Goal: Task Accomplishment & Management: Manage account settings

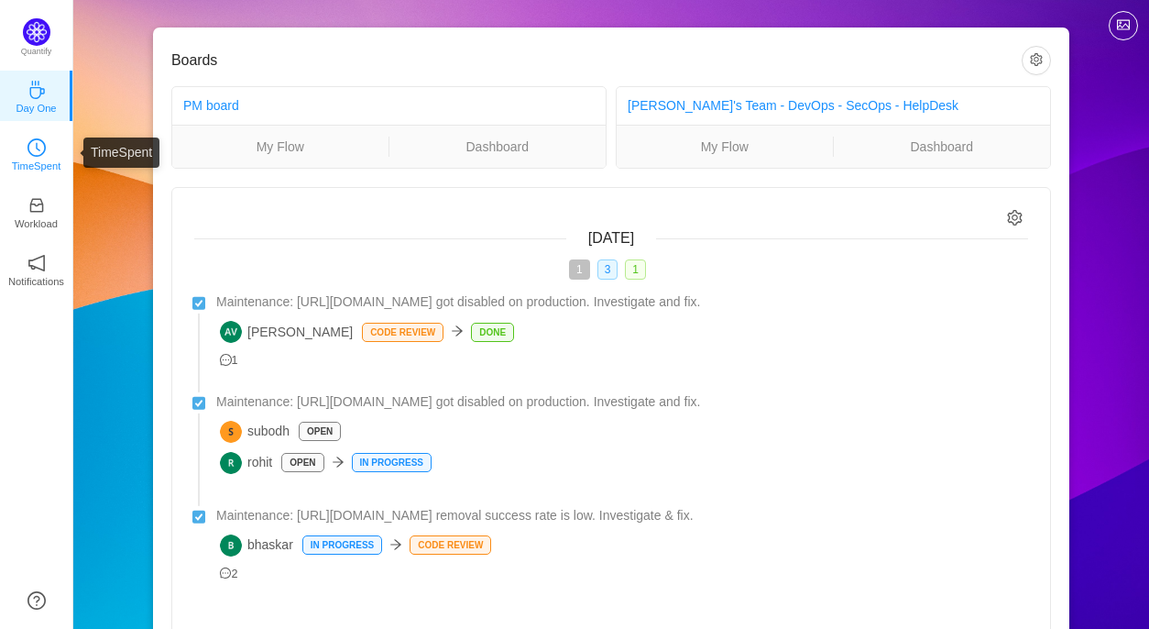
click at [35, 161] on p "TimeSpent" at bounding box center [36, 166] width 49 height 16
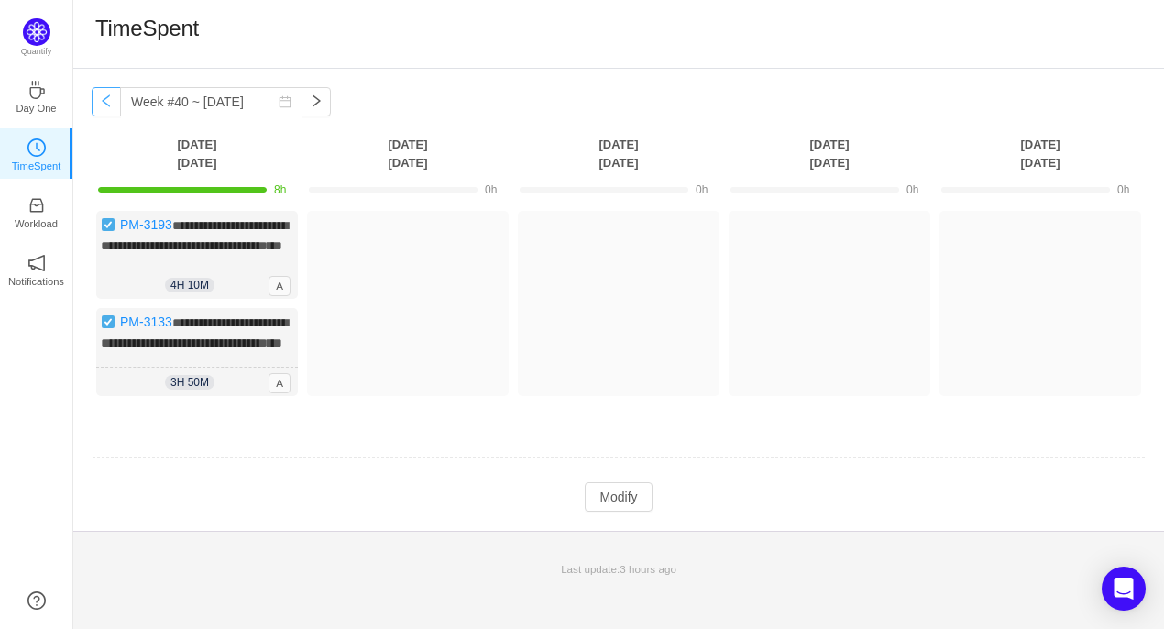
click at [104, 110] on button "button" at bounding box center [106, 101] width 29 height 29
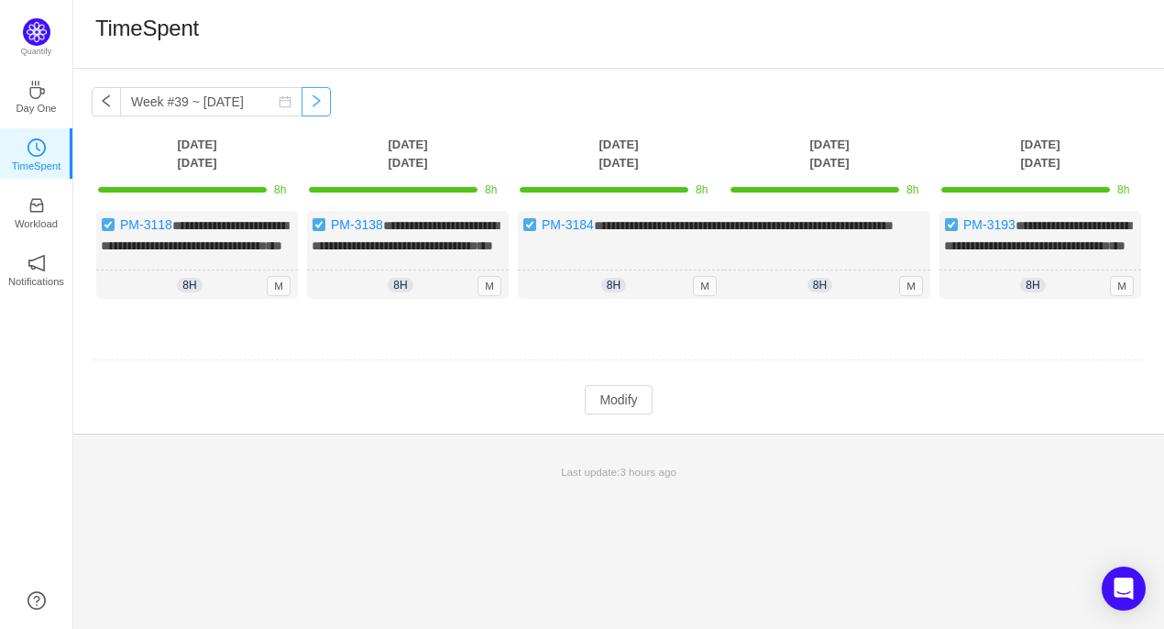
click at [302, 104] on button "button" at bounding box center [316, 101] width 29 height 29
type input "Week #40 ~ Sep 29"
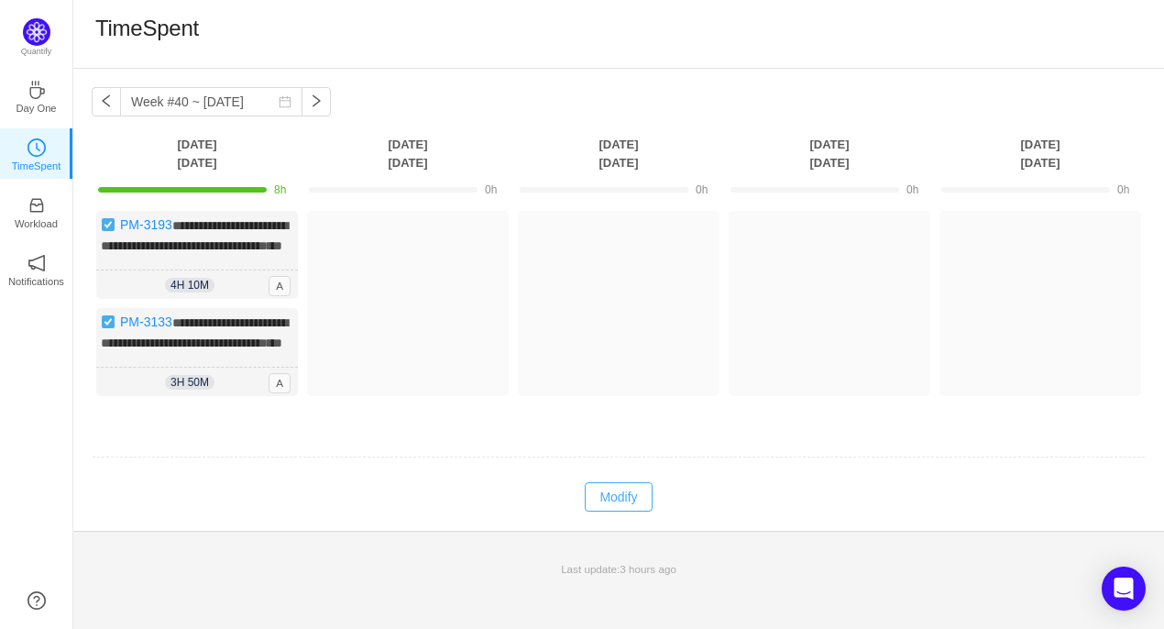
click at [610, 511] on button "Modify" at bounding box center [618, 496] width 67 height 29
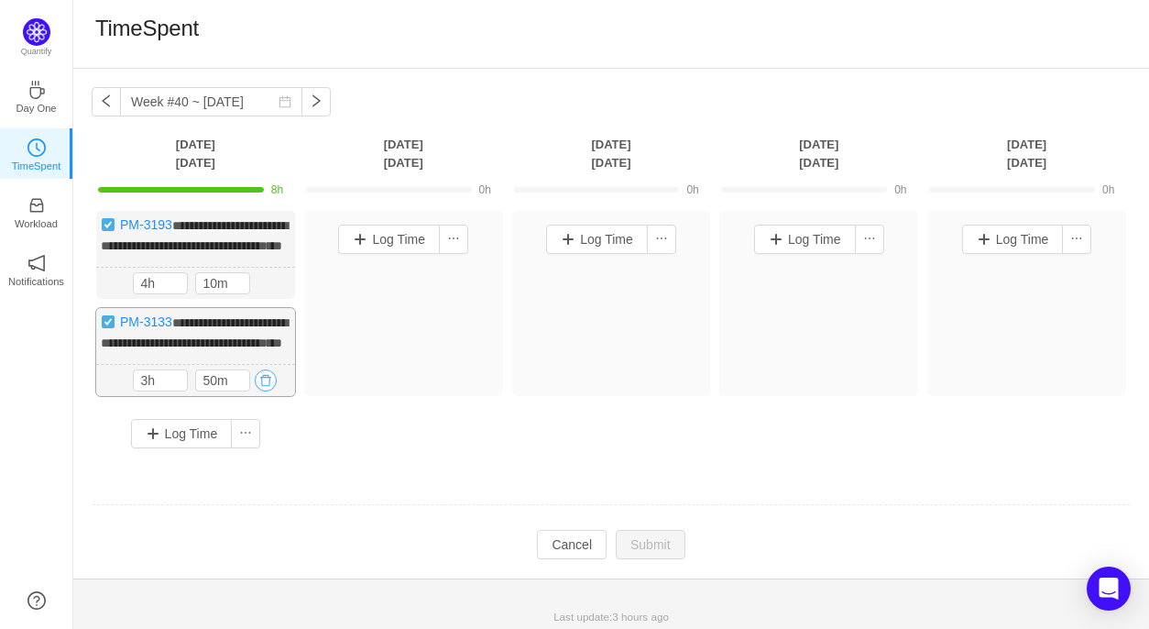
click at [267, 391] on button "button" at bounding box center [266, 380] width 22 height 22
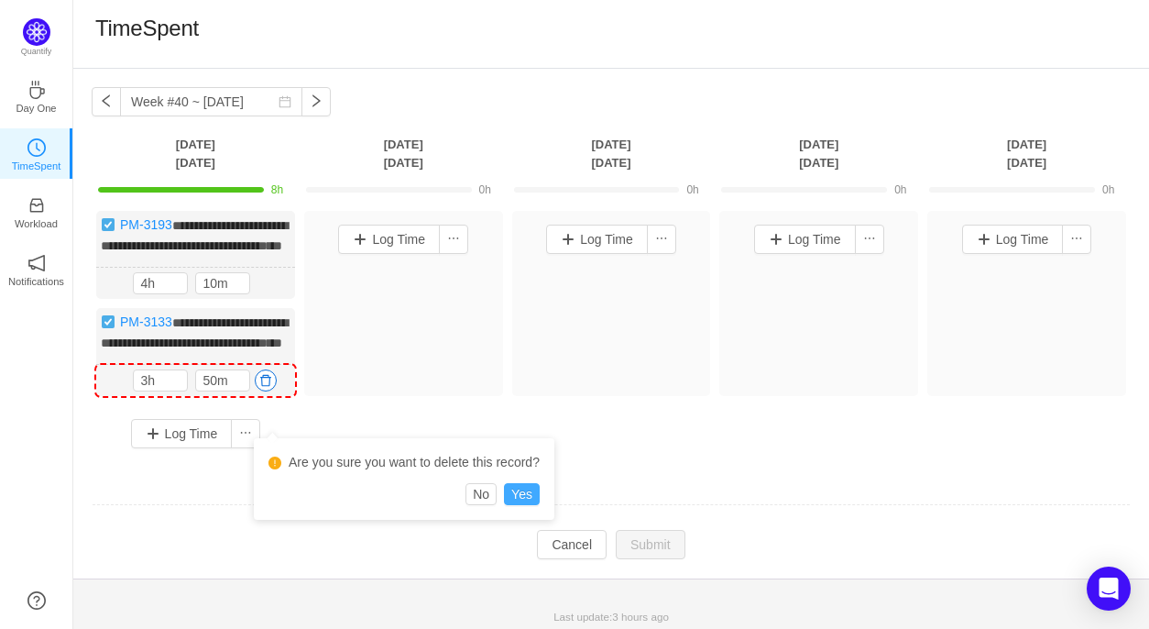
click at [526, 492] on button "Yes" at bounding box center [522, 494] width 36 height 22
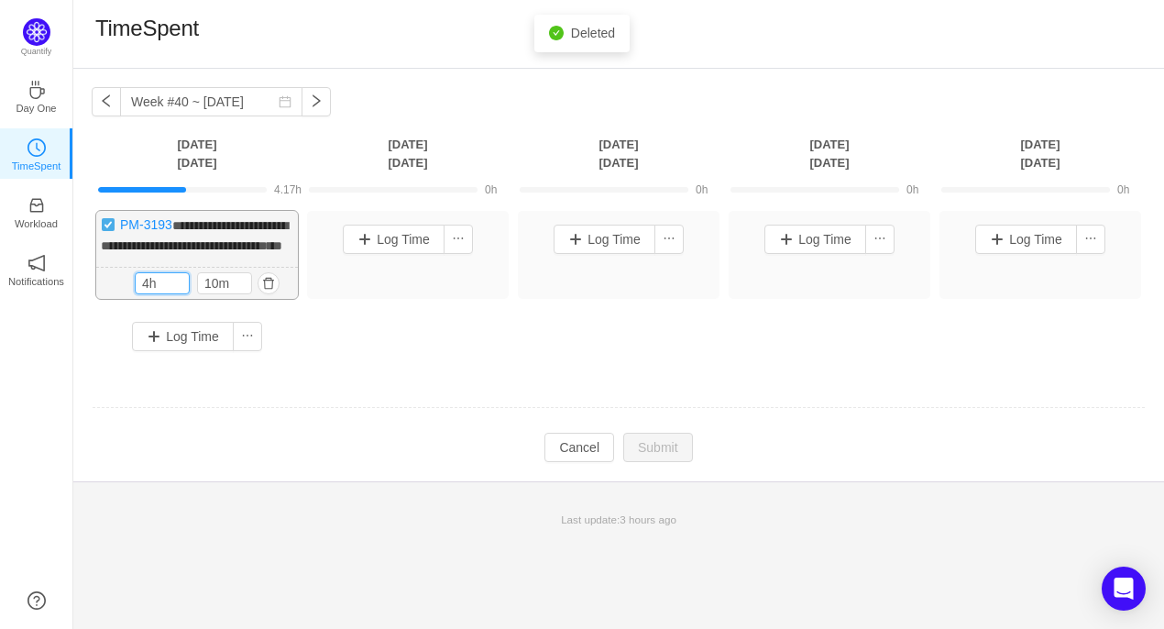
drag, startPoint x: 149, startPoint y: 299, endPoint x: 131, endPoint y: 299, distance: 18.3
click at [131, 299] on div "4h 10m 4h 10m" at bounding box center [197, 284] width 202 height 32
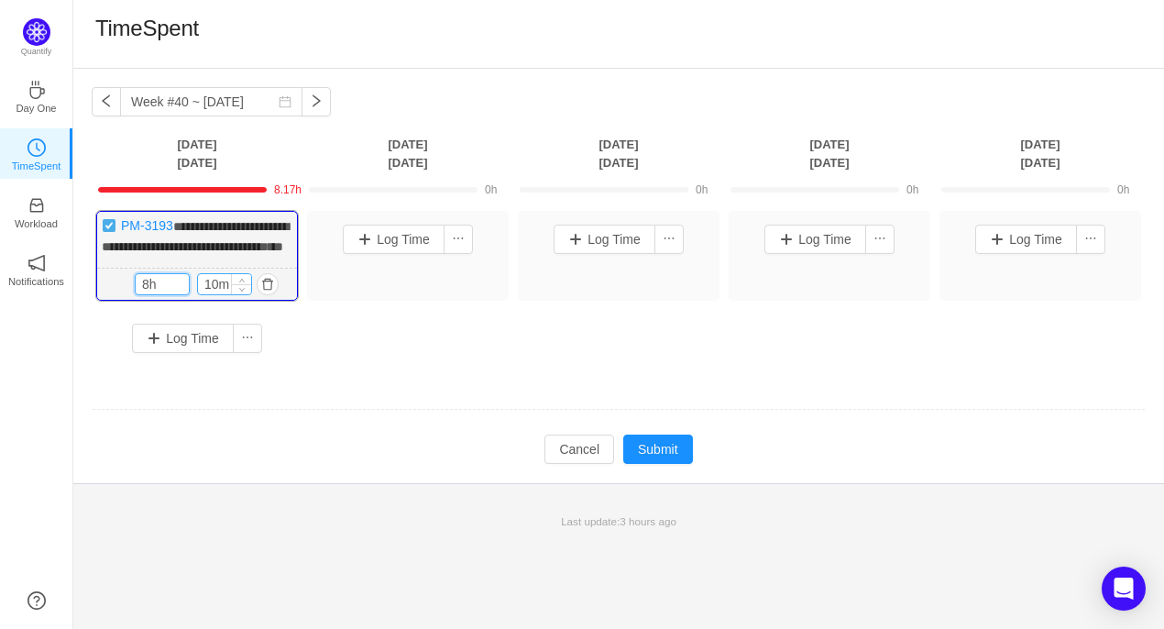
type input "8h"
drag, startPoint x: 218, startPoint y: 298, endPoint x: 191, endPoint y: 298, distance: 27.5
click at [191, 295] on div "8h 10m" at bounding box center [197, 284] width 125 height 22
type input "0m"
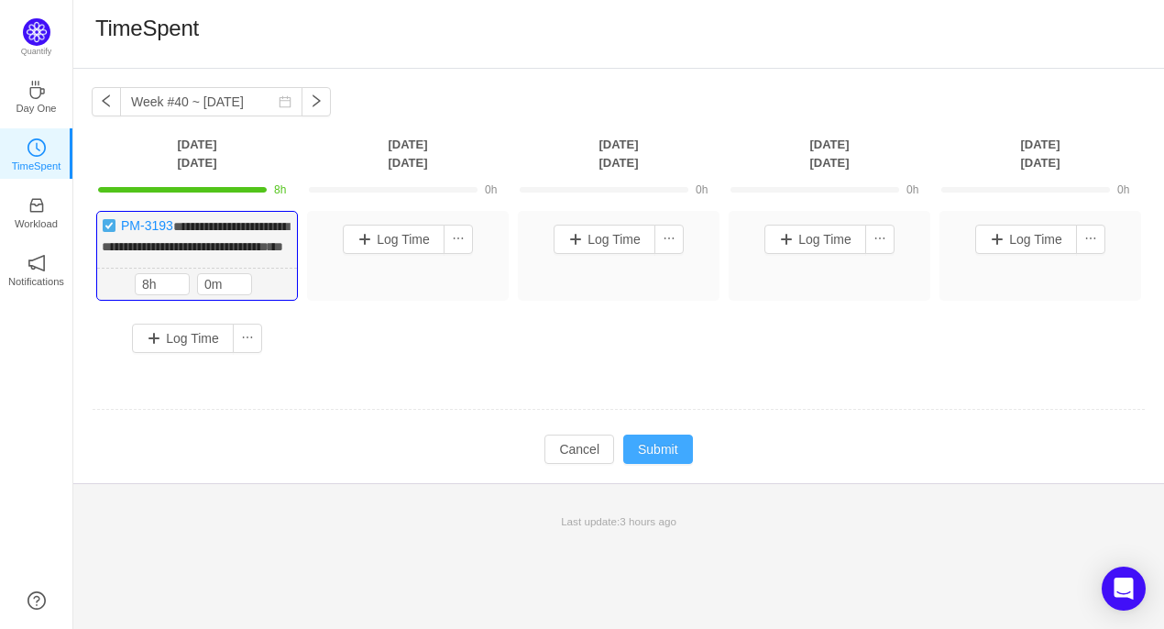
click at [669, 464] on button "Submit" at bounding box center [658, 448] width 70 height 29
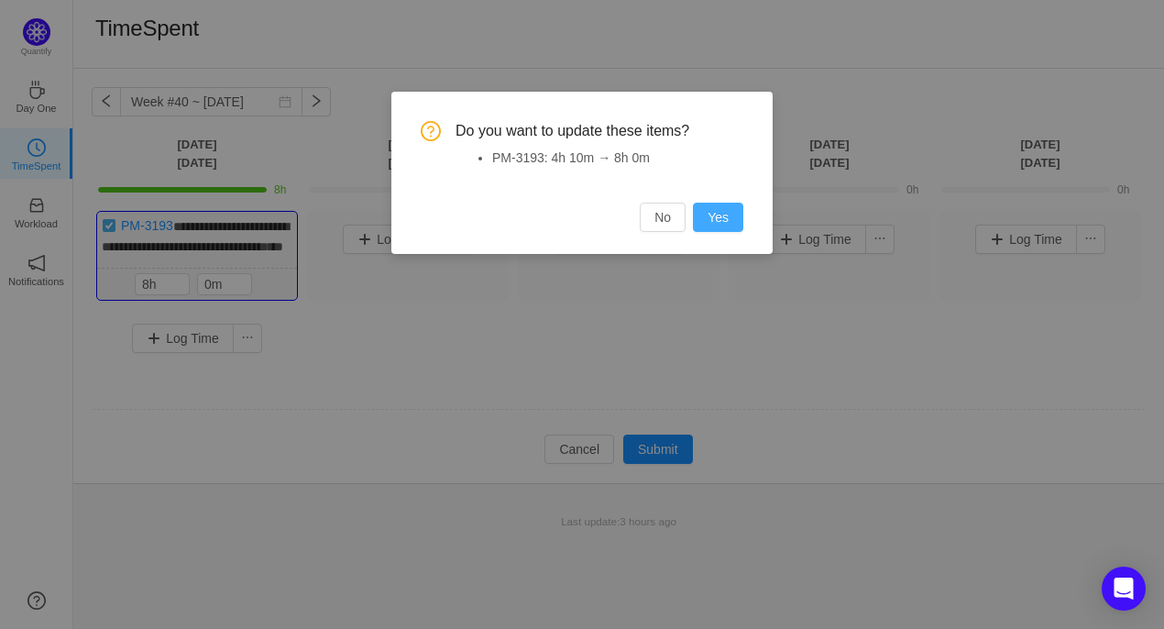
click at [713, 223] on button "Yes" at bounding box center [718, 217] width 50 height 29
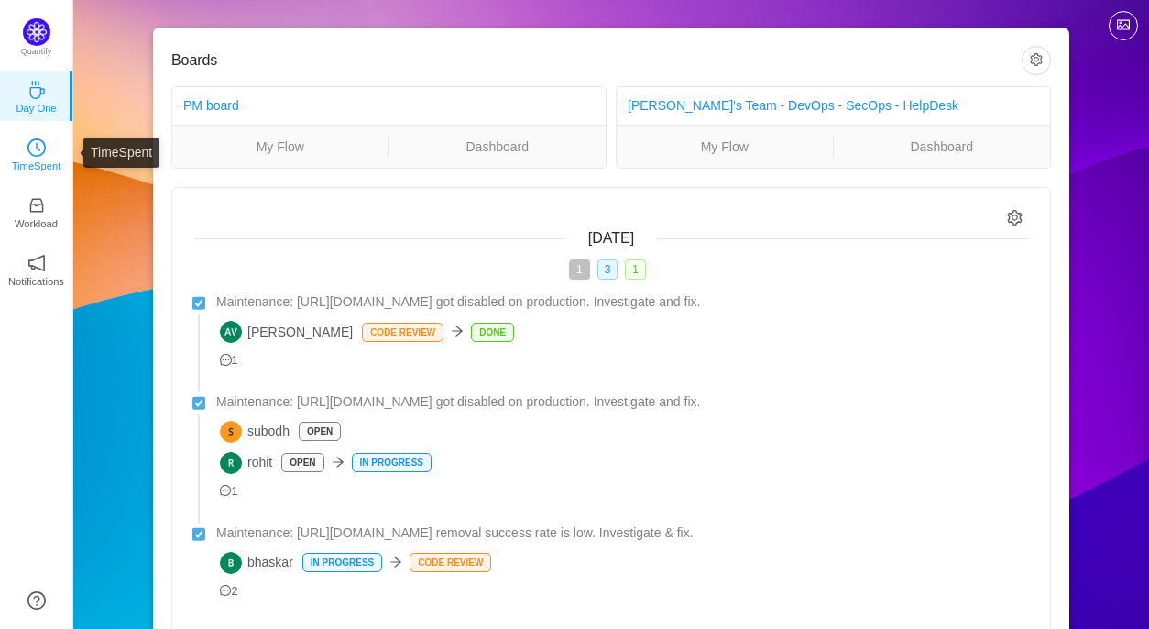
click at [36, 153] on icon "icon: clock-circle" at bounding box center [36, 147] width 18 height 18
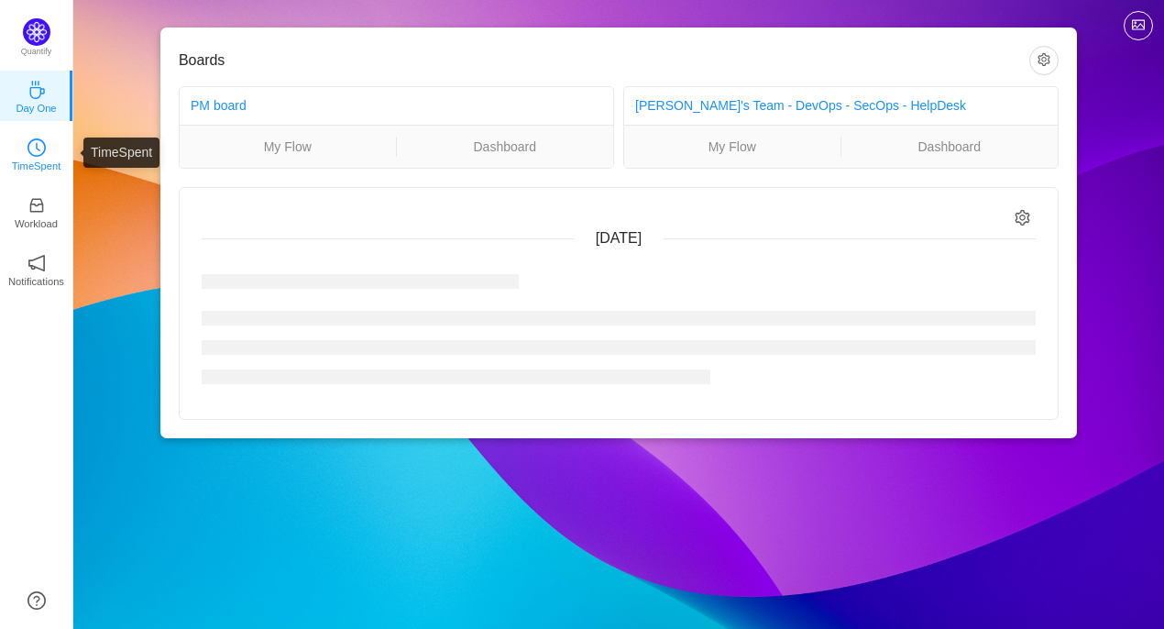
click at [44, 155] on icon "icon: clock-circle" at bounding box center [36, 147] width 18 height 18
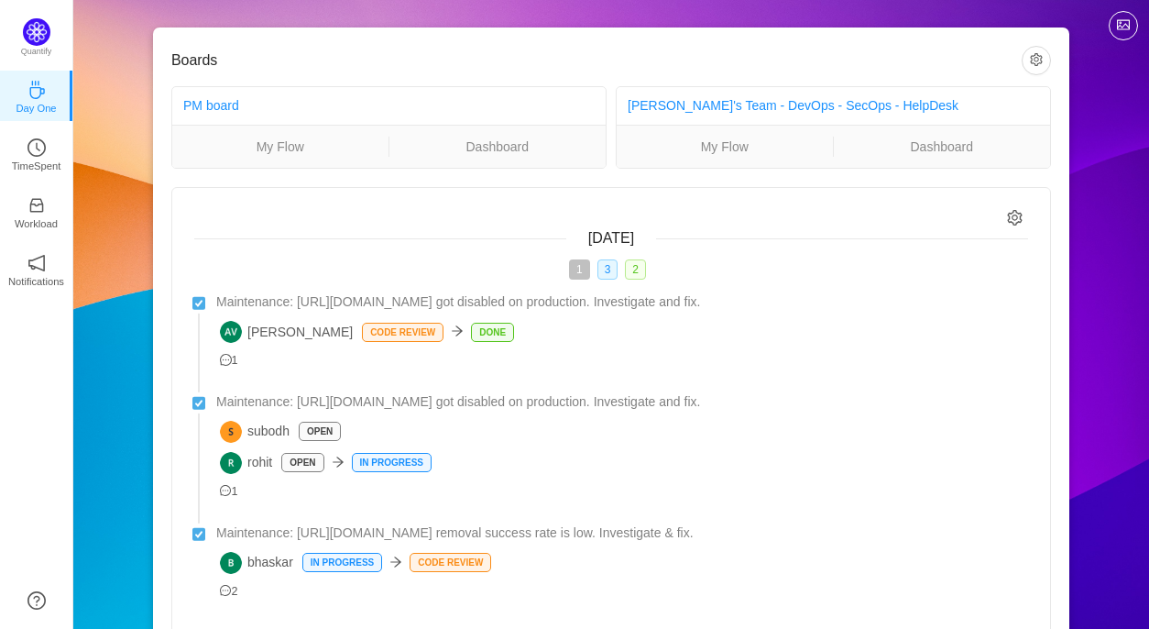
click at [412, 6] on div "Boards PM board My Flow Dashboard [PERSON_NAME]'s Team - DevOps - SecOps - Help…" at bounding box center [611, 378] width 1076 height 756
